Goal: Task Accomplishment & Management: Manage account settings

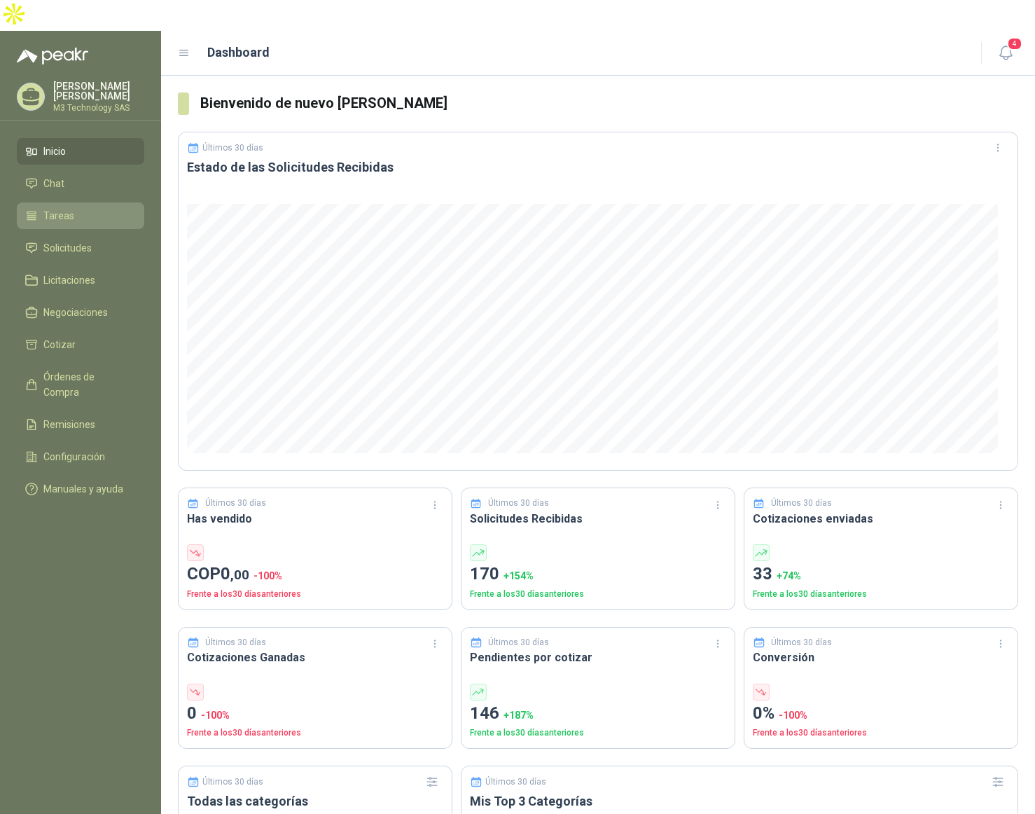
click at [73, 208] on li "Tareas" at bounding box center [80, 215] width 111 height 15
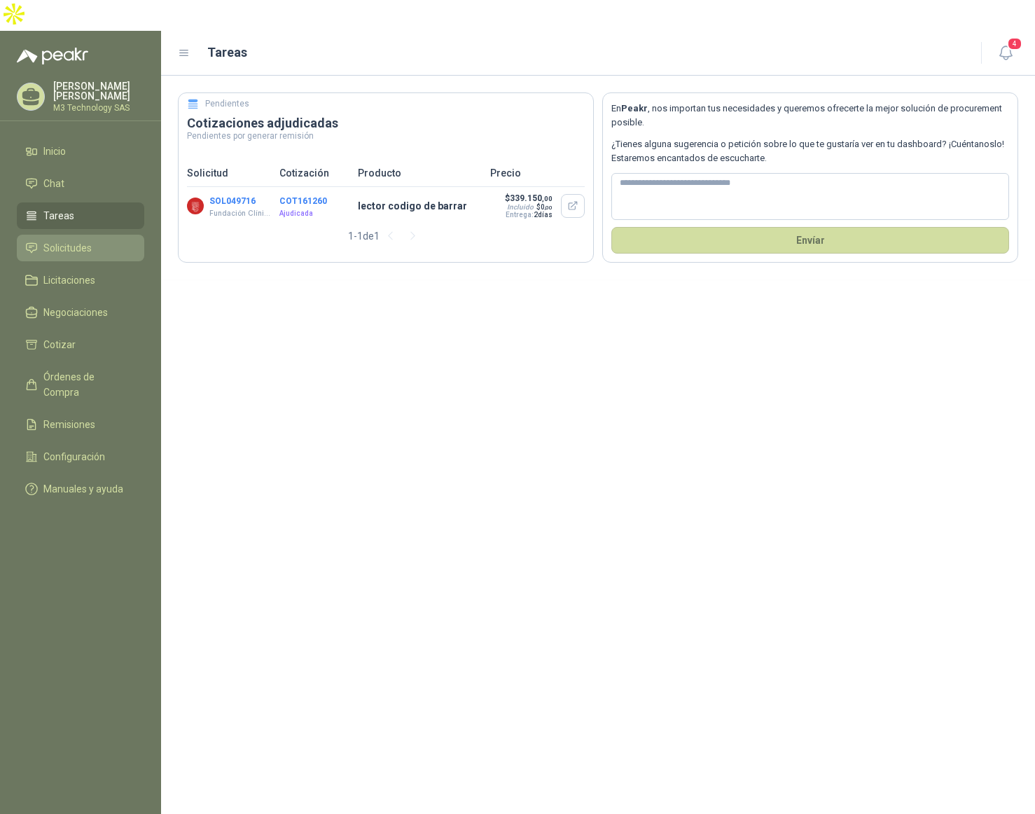
click at [81, 240] on span "Solicitudes" at bounding box center [67, 247] width 48 height 15
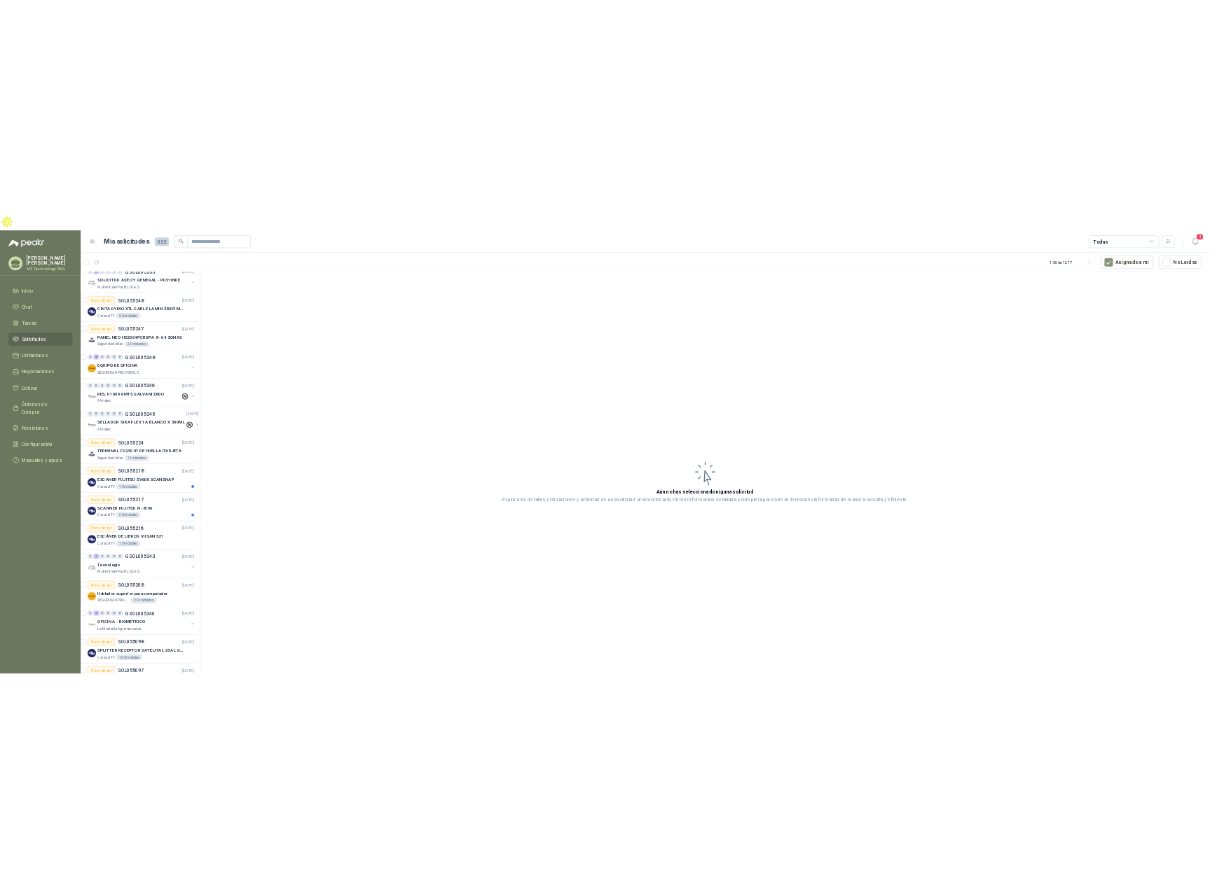
scroll to position [0, 7]
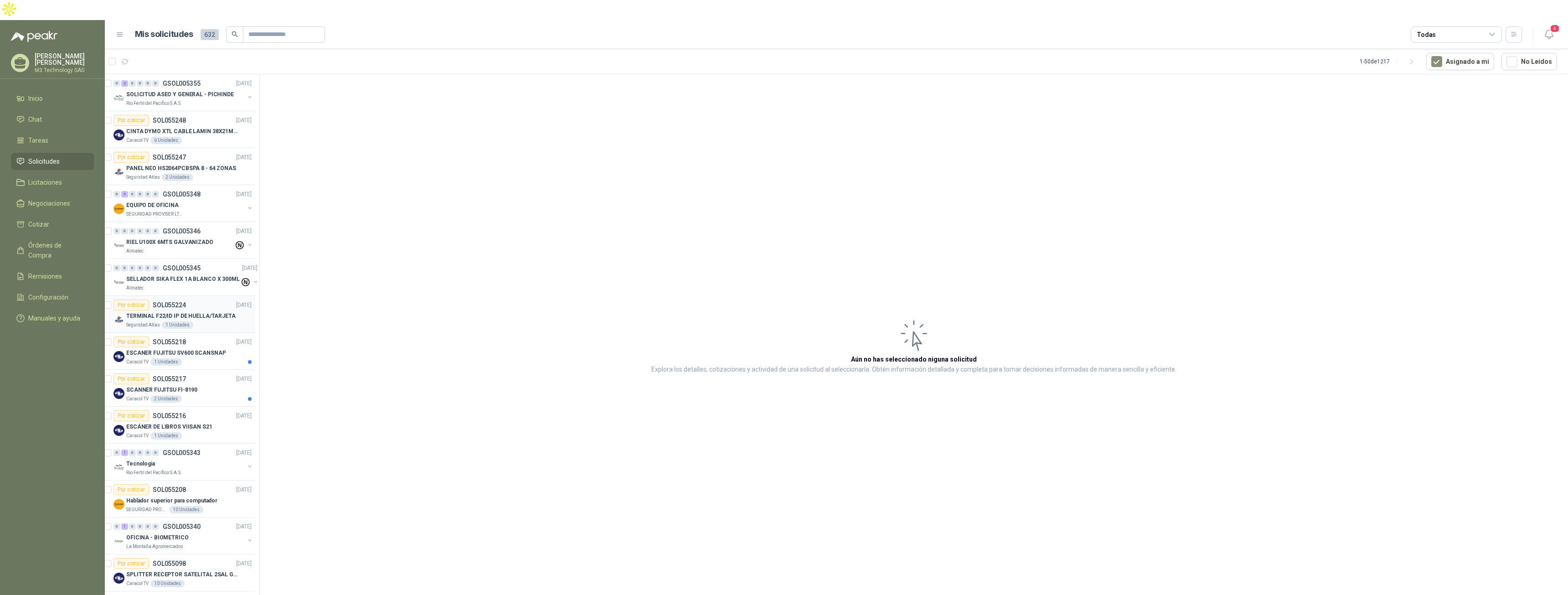
click at [211, 322] on div "Seguridad Atlas 1 Unidades" at bounding box center [189, 325] width 126 height 7
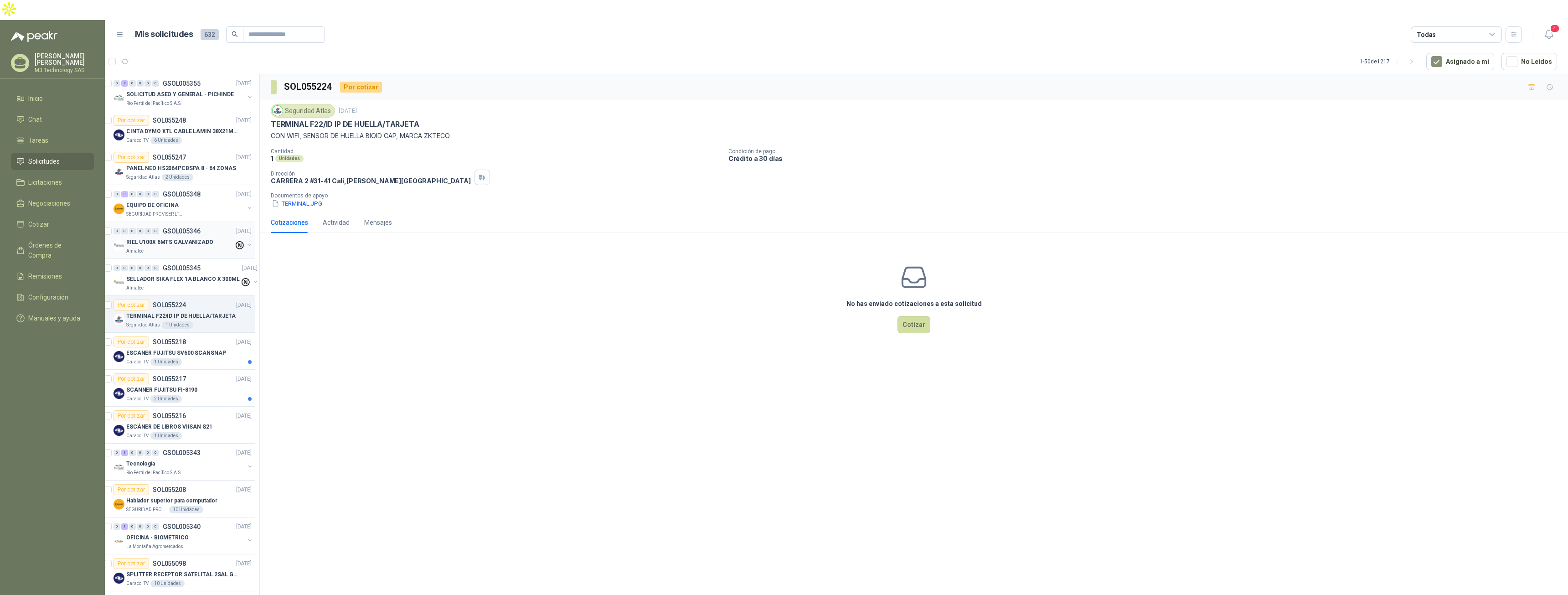
click at [189, 247] on div "Almatec" at bounding box center [180, 251] width 107 height 7
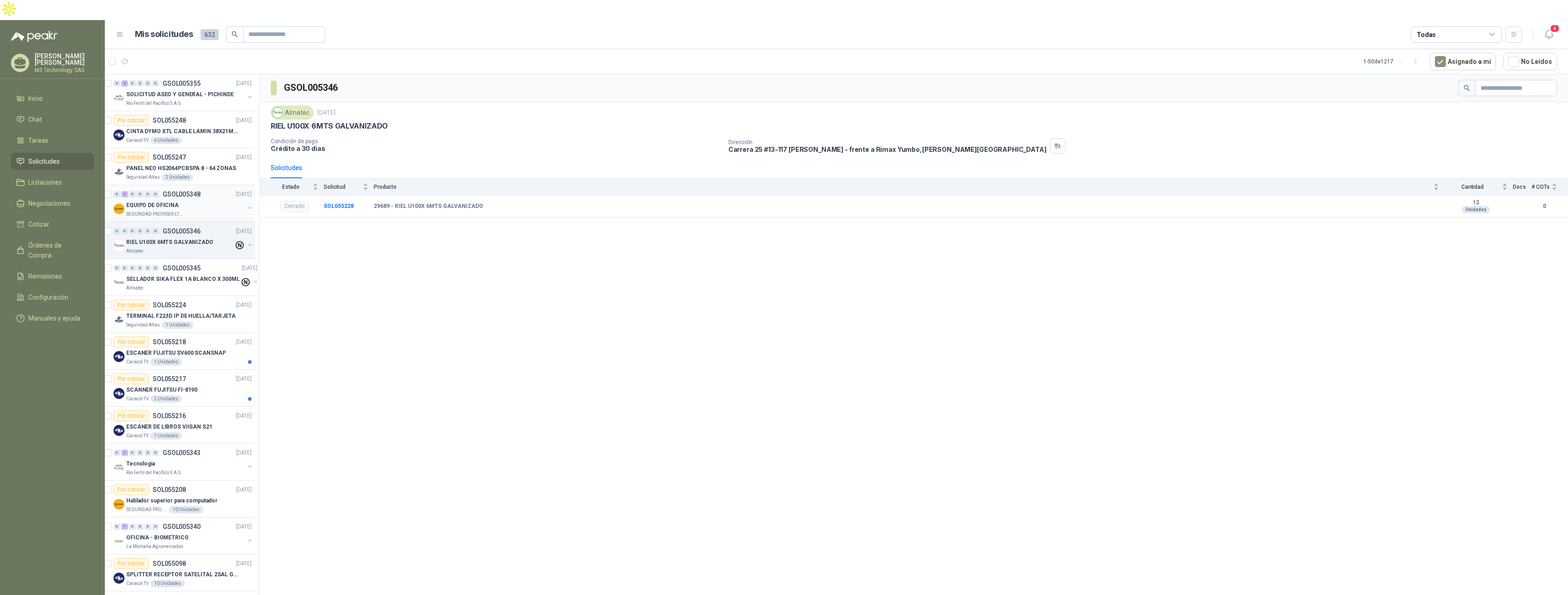
click at [213, 200] on div "EQUIPO DE OFICINA" at bounding box center [185, 205] width 118 height 11
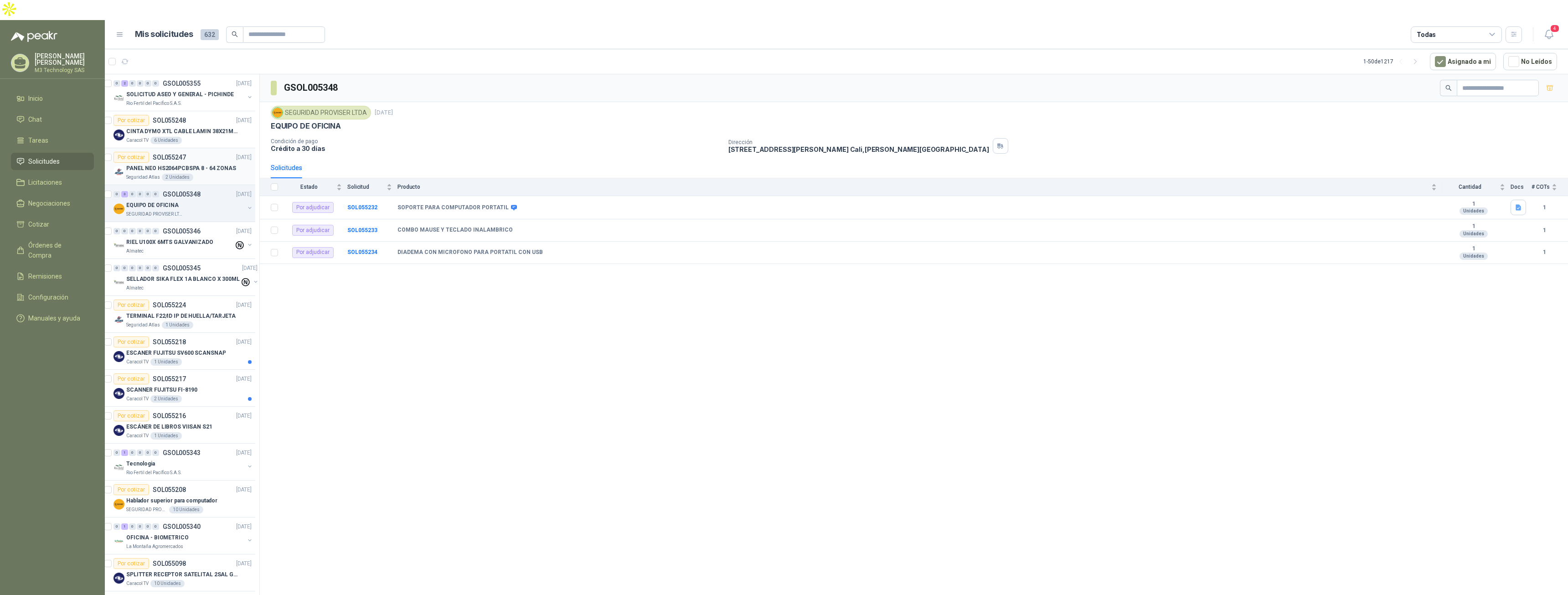
click at [208, 152] on div "Por cotizar SOL055247 [DATE]" at bounding box center [182, 157] width 138 height 11
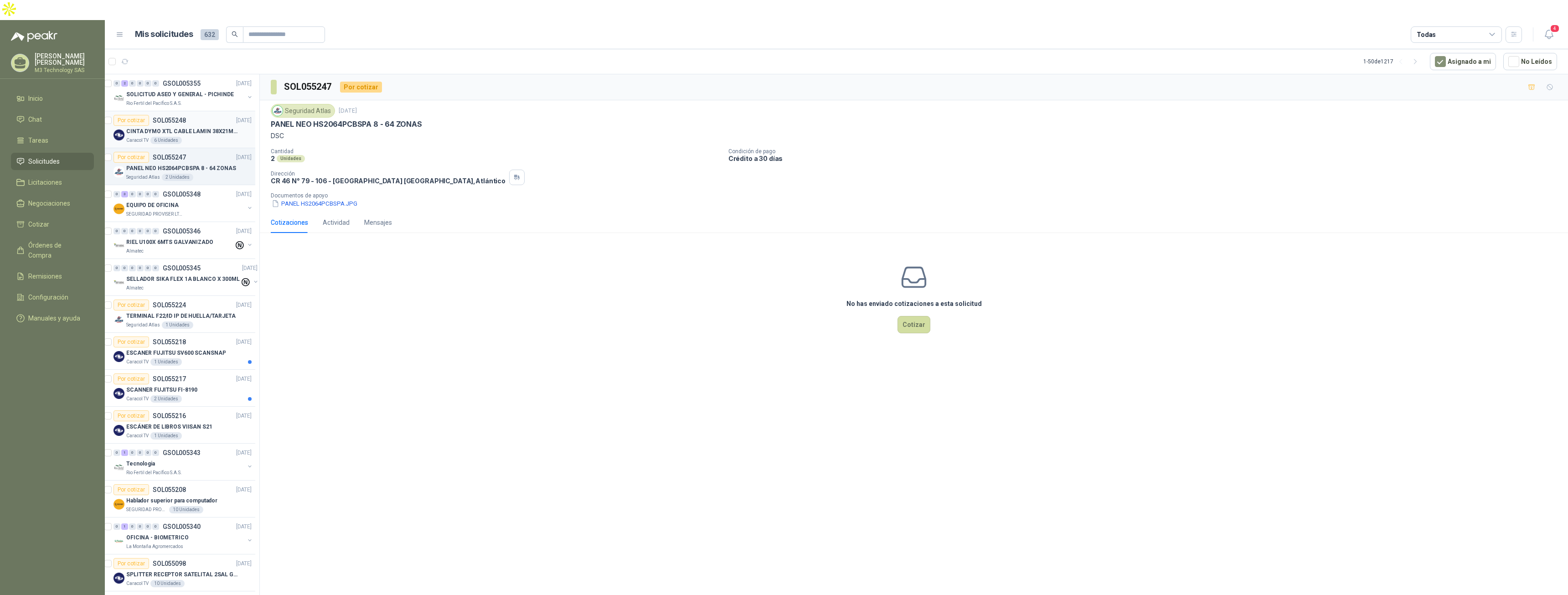
click at [206, 125] on article "Por cotizar SOL055248 [DATE] CINTA DYMO XTL CABLE LAMIN 38X21MMBLANCO Caracol T…" at bounding box center [178, 130] width 154 height 37
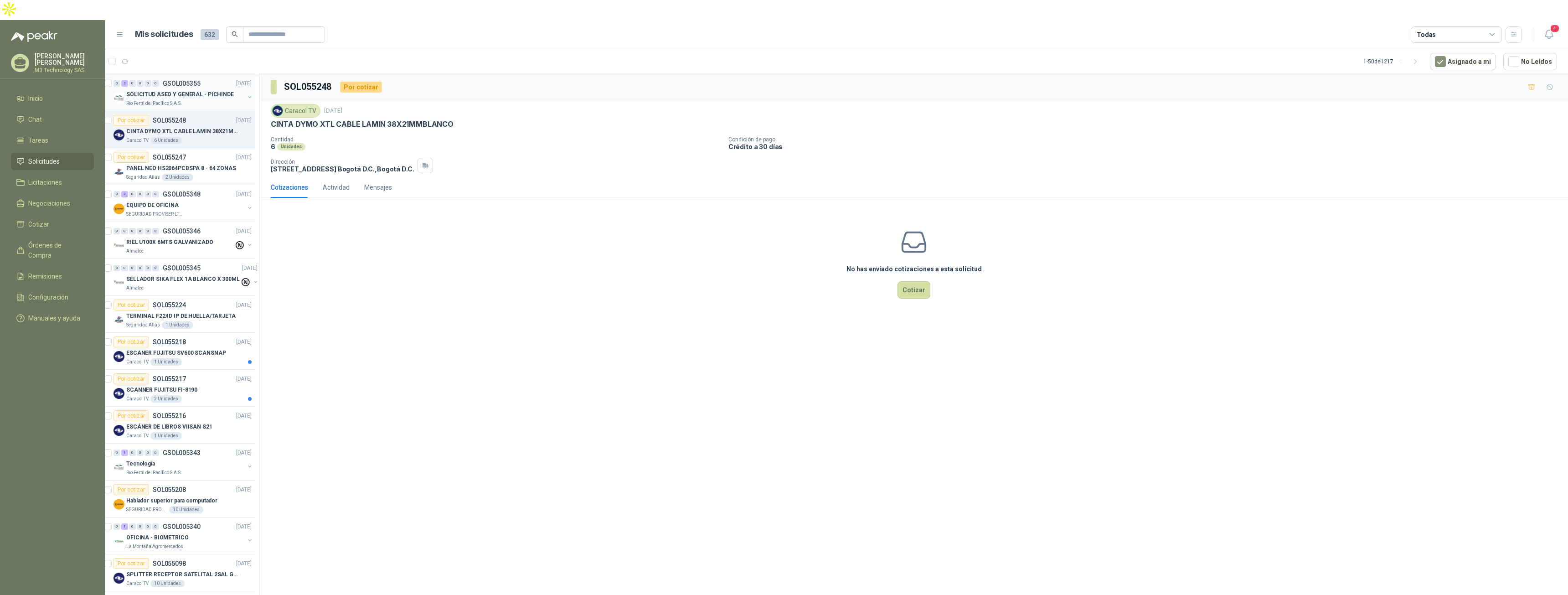
click at [212, 88] on div "0 2 0 0 0 0 GSOL005355 [DATE] SOLICITUD ASEO Y GENERAL - PICHINDE Rio Fertil [P…" at bounding box center [178, 92] width 154 height 37
click at [212, 100] on div "Rio Fertil del Pacífico S.A.S." at bounding box center [185, 103] width 118 height 7
